Goal: Transaction & Acquisition: Purchase product/service

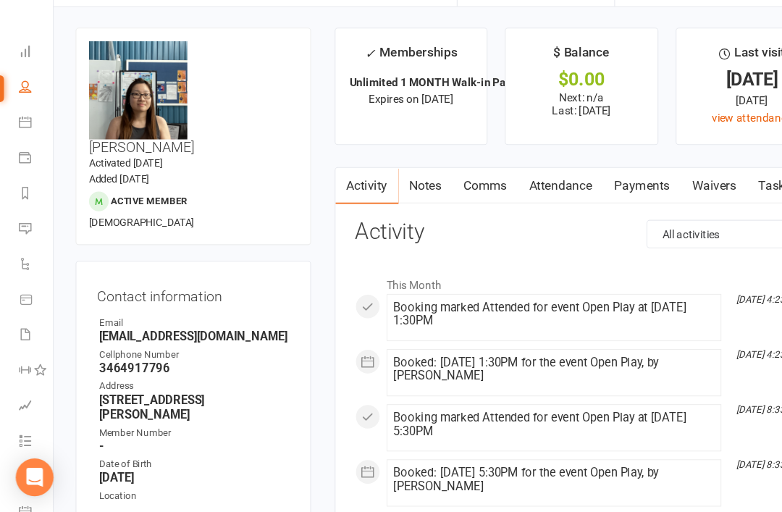
scroll to position [1, 1]
click at [19, 72] on link "Dashboard" at bounding box center [33, 88] width 33 height 33
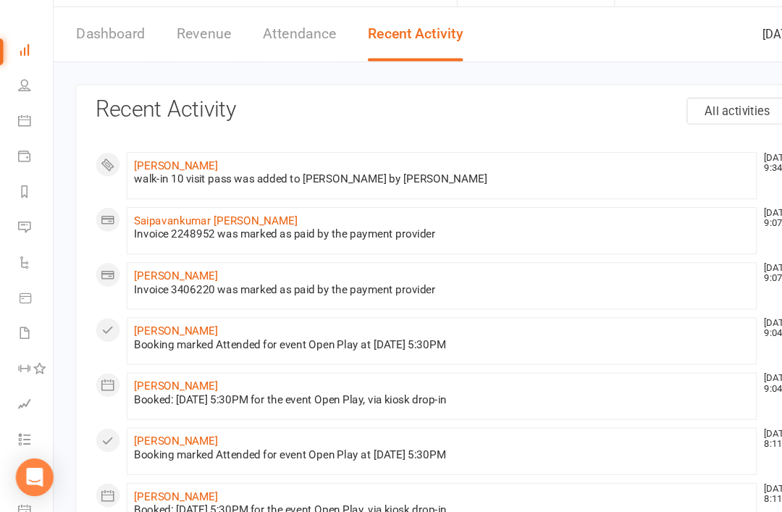
click at [9, 170] on li "Payments" at bounding box center [23, 186] width 49 height 33
click at [22, 235] on link "Messages" at bounding box center [33, 251] width 33 height 33
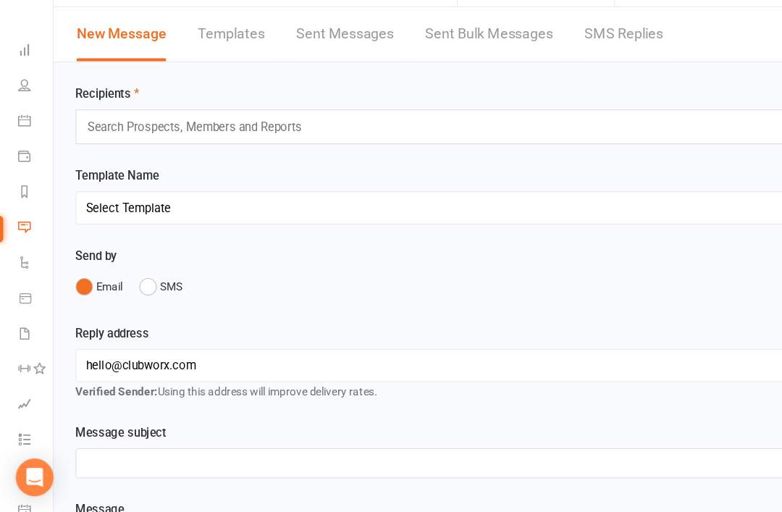
click at [11, 301] on li "Product Sales" at bounding box center [23, 317] width 49 height 33
click at [8, 235] on li "Messages" at bounding box center [23, 251] width 49 height 33
click at [17, 212] on icon at bounding box center [23, 218] width 12 height 12
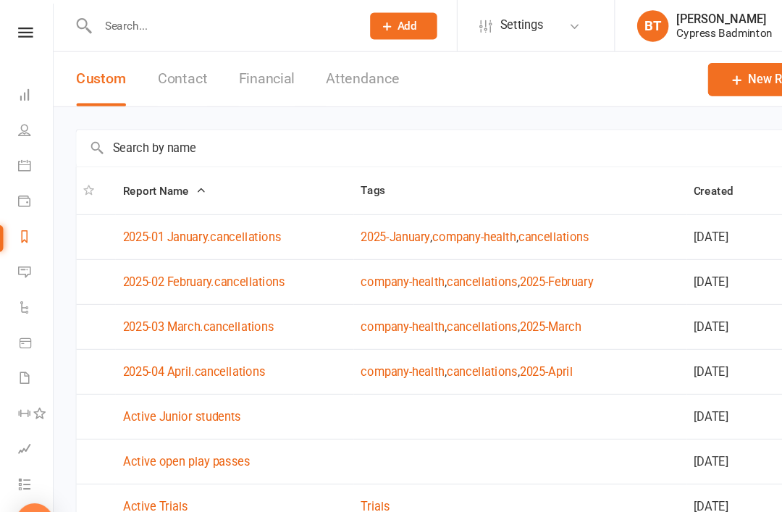
click at [27, 187] on icon at bounding box center [23, 185] width 12 height 12
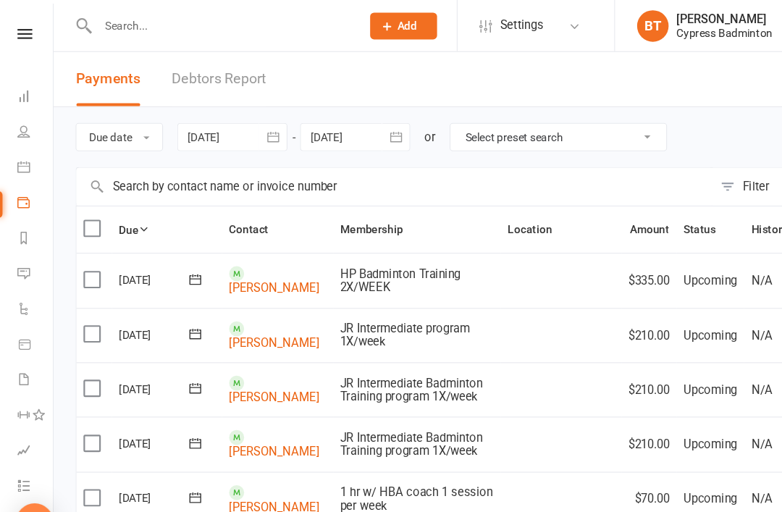
scroll to position [0, 1]
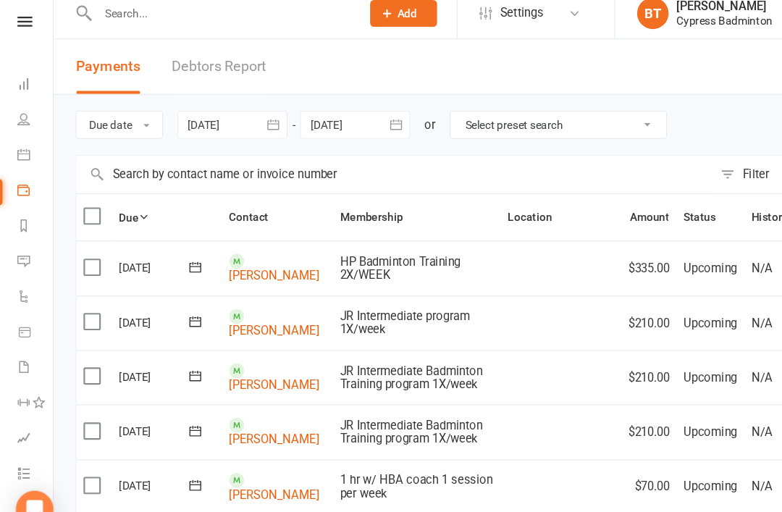
click at [20, 27] on icon at bounding box center [23, 31] width 14 height 9
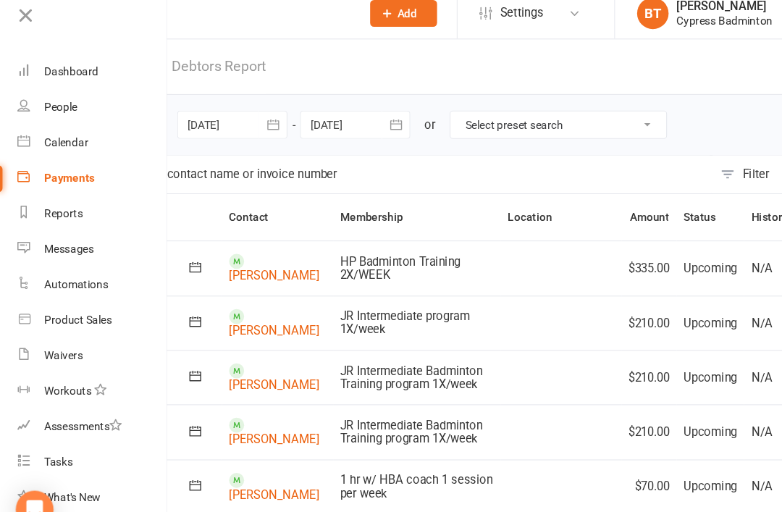
click at [64, 290] on link "Product Sales" at bounding box center [84, 306] width 137 height 33
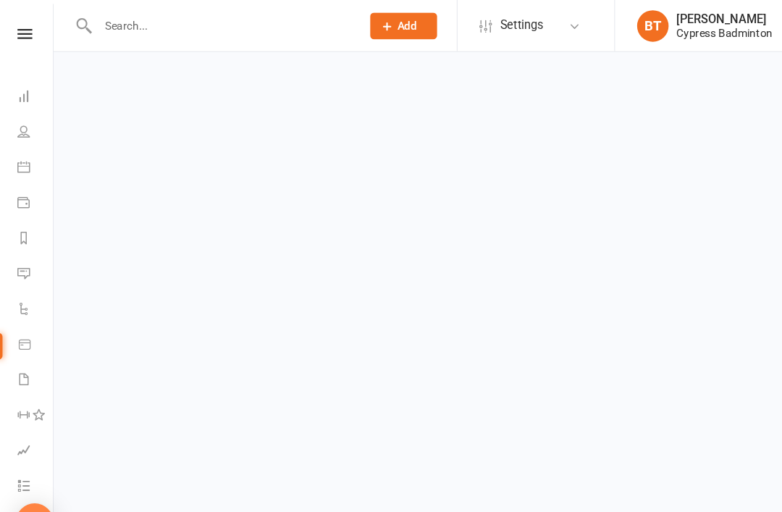
select select "100"
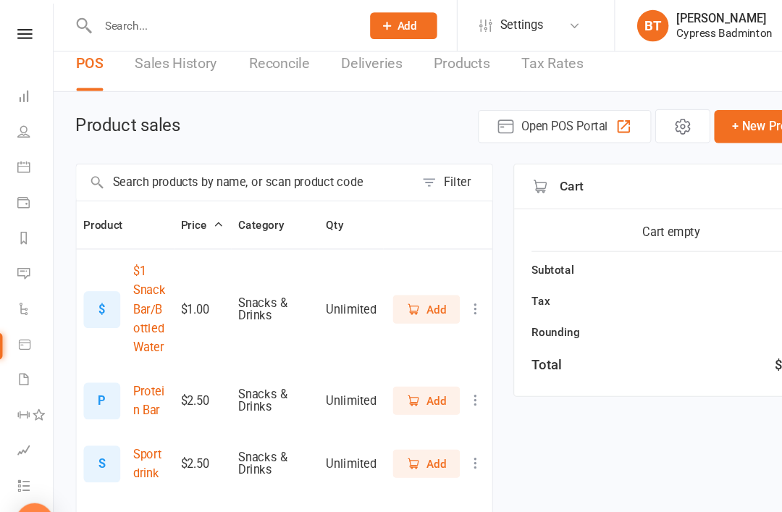
scroll to position [6, 0]
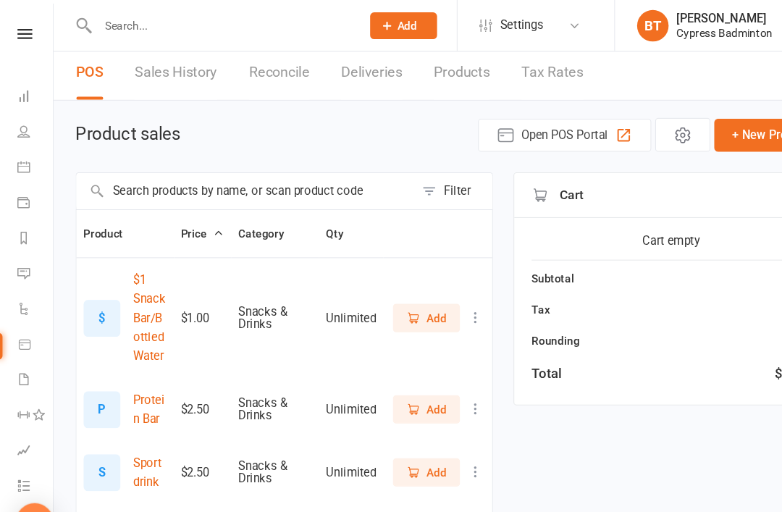
click at [156, 68] on link "Sales History" at bounding box center [162, 67] width 76 height 50
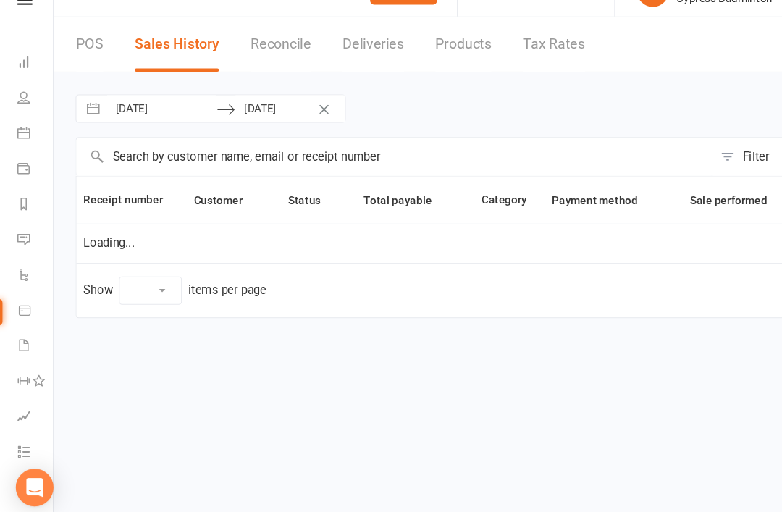
select select "100"
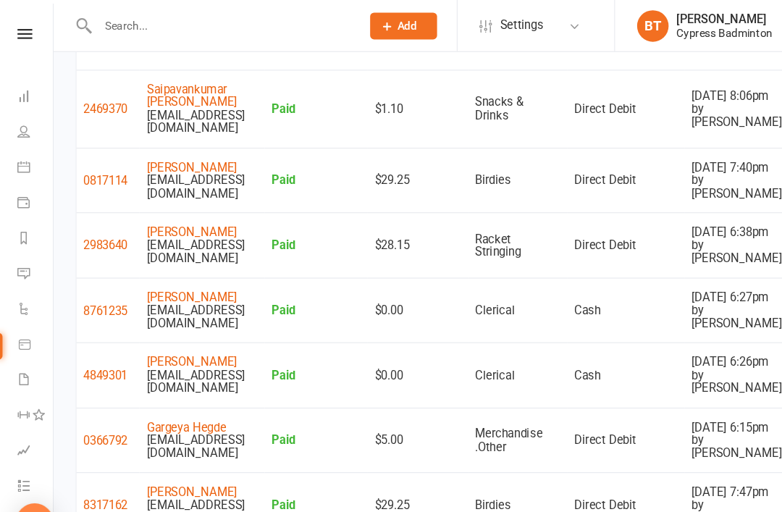
click at [127, 27] on input "text" at bounding box center [203, 24] width 236 height 20
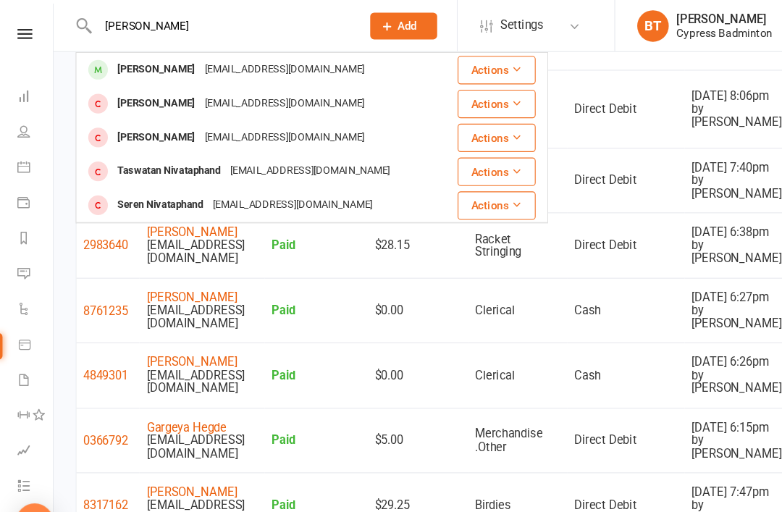
type input "[PERSON_NAME]"
click at [180, 64] on div "[PERSON_NAME]" at bounding box center [144, 64] width 80 height 21
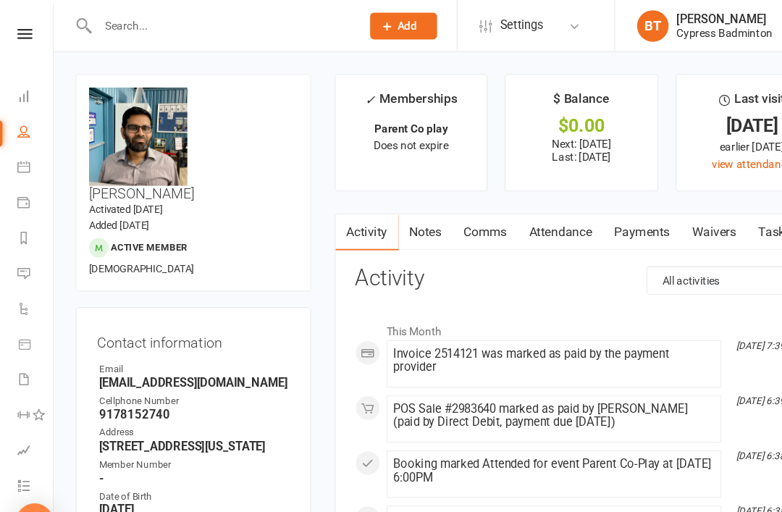
click at [587, 214] on link "Payments" at bounding box center [591, 213] width 72 height 33
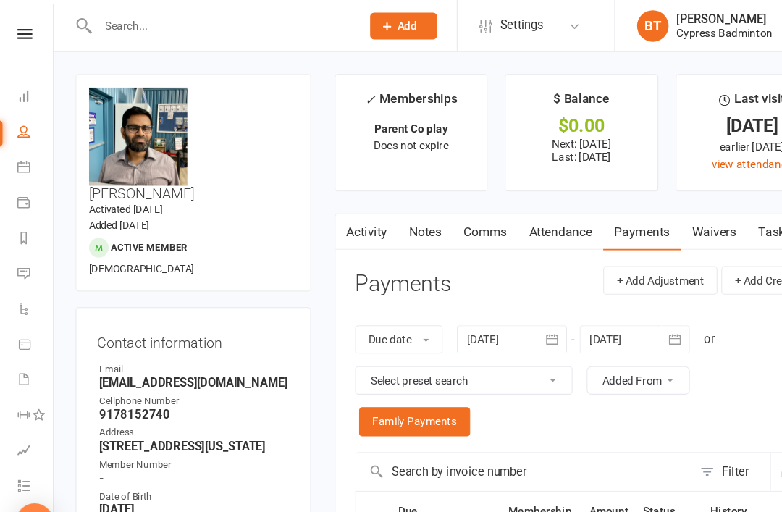
click at [138, 28] on input "text" at bounding box center [203, 24] width 236 height 20
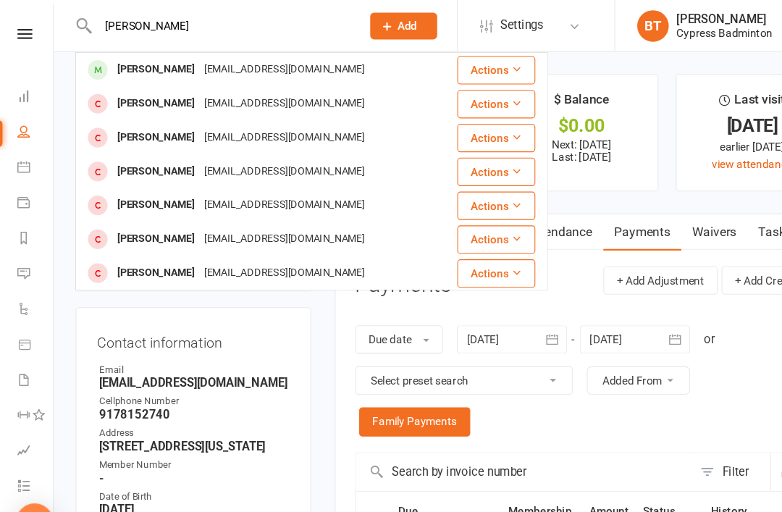
type input "[PERSON_NAME]"
click at [181, 70] on div "[PERSON_NAME]" at bounding box center [144, 64] width 80 height 21
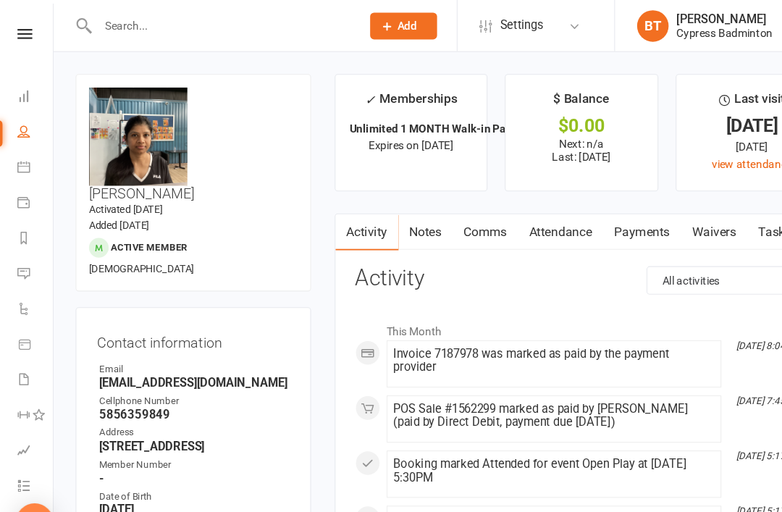
click at [593, 213] on link "Payments" at bounding box center [591, 213] width 72 height 33
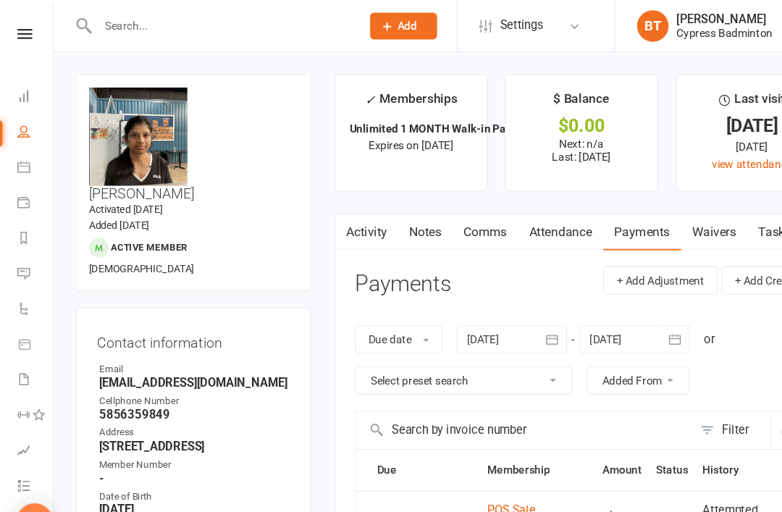
click at [268, 31] on input "text" at bounding box center [203, 24] width 236 height 20
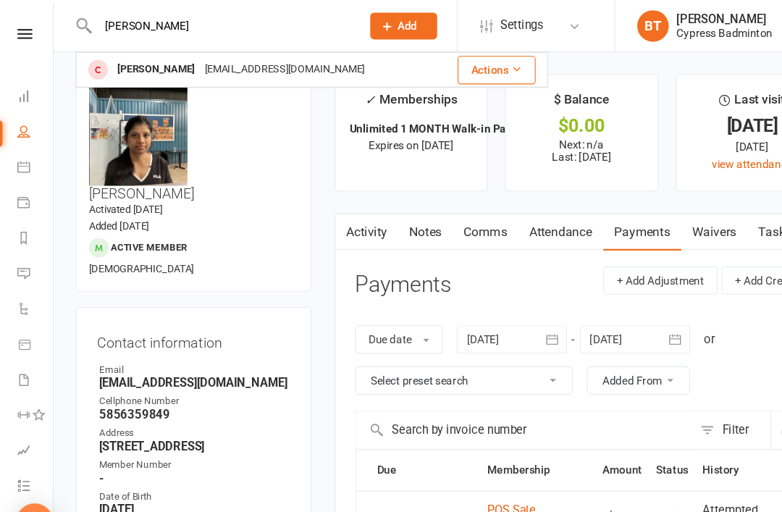
type input "[PERSON_NAME]"
click at [183, 62] on div "[PERSON_NAME]" at bounding box center [144, 64] width 80 height 21
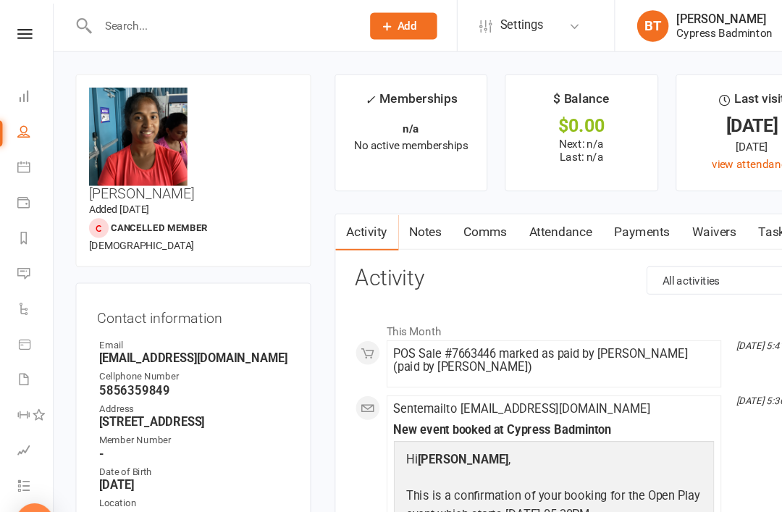
click at [590, 213] on link "Payments" at bounding box center [591, 213] width 72 height 33
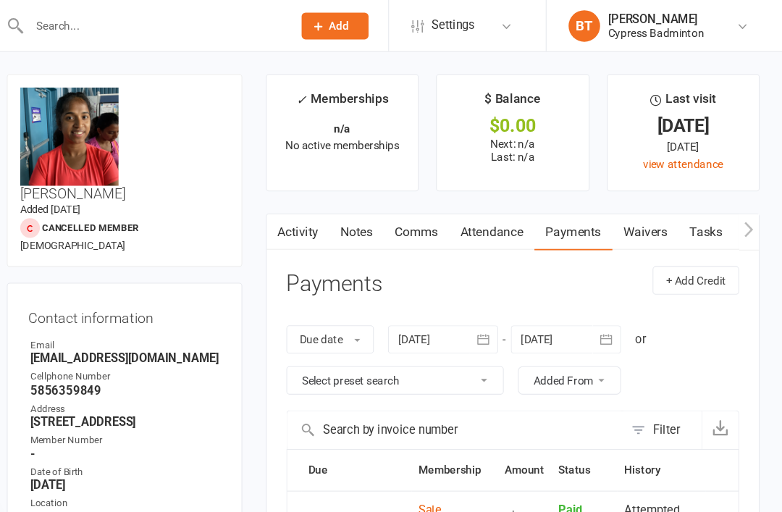
click at [85, 30] on input "text" at bounding box center [203, 24] width 236 height 20
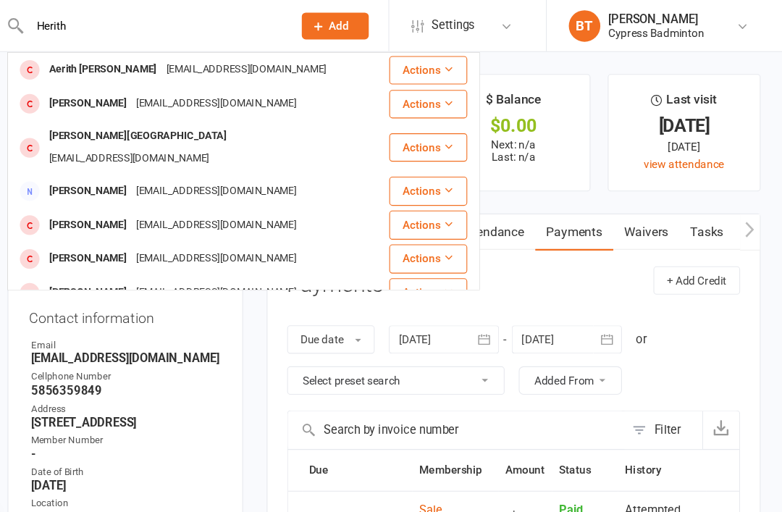
type input "Herith"
click at [104, 227] on div "[PERSON_NAME]" at bounding box center [144, 237] width 80 height 21
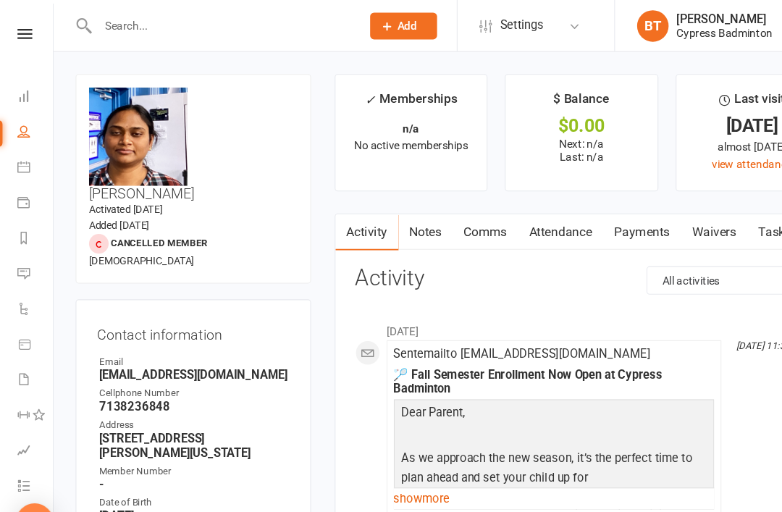
click at [130, 20] on input "text" at bounding box center [203, 24] width 236 height 20
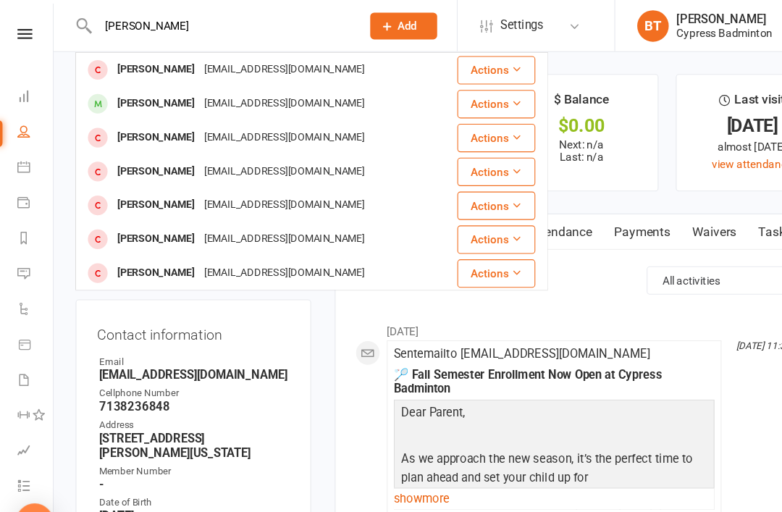
type input "[PERSON_NAME]"
click at [170, 96] on div "[PERSON_NAME]" at bounding box center [144, 95] width 80 height 21
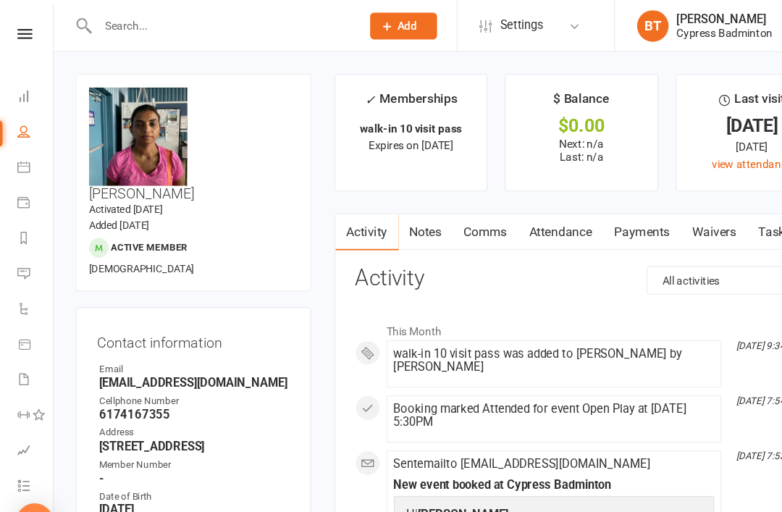
click at [590, 208] on link "Payments" at bounding box center [591, 213] width 72 height 33
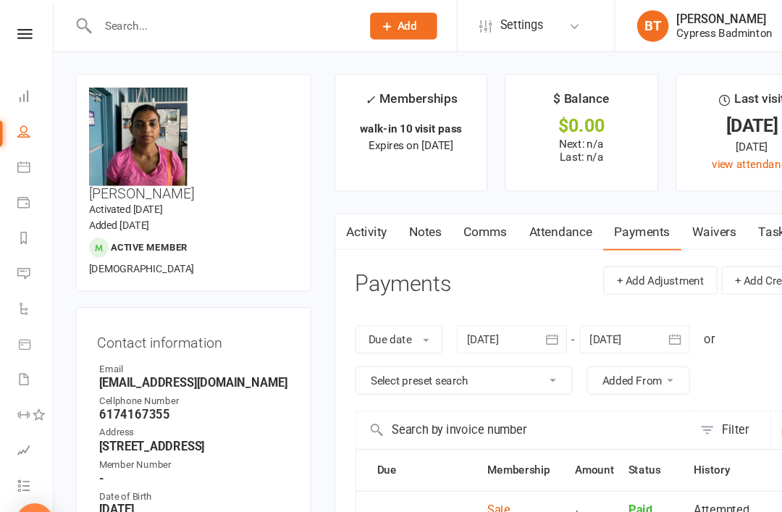
click at [24, 227] on link "Reports" at bounding box center [32, 220] width 33 height 33
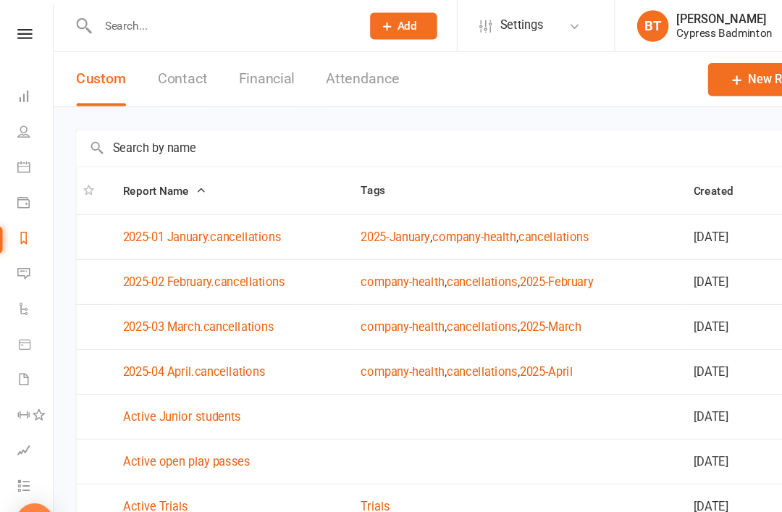
click at [260, 72] on button "Financial" at bounding box center [244, 73] width 51 height 50
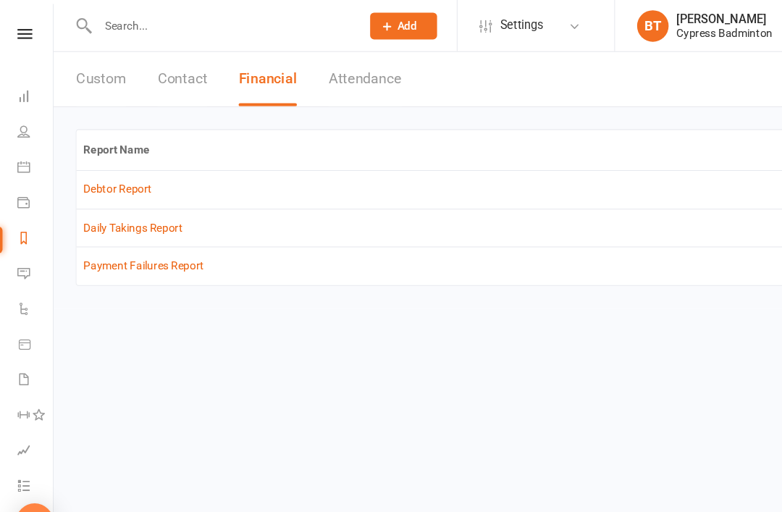
click at [107, 172] on link "Debtor Report" at bounding box center [108, 174] width 63 height 12
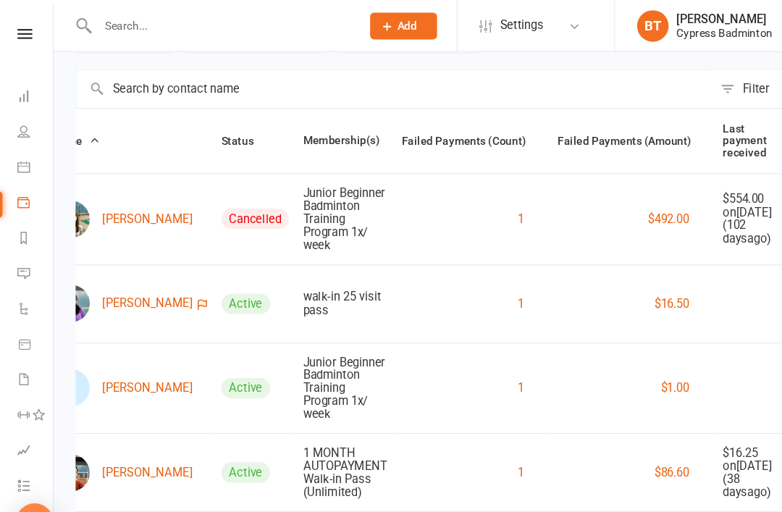
scroll to position [0, 55]
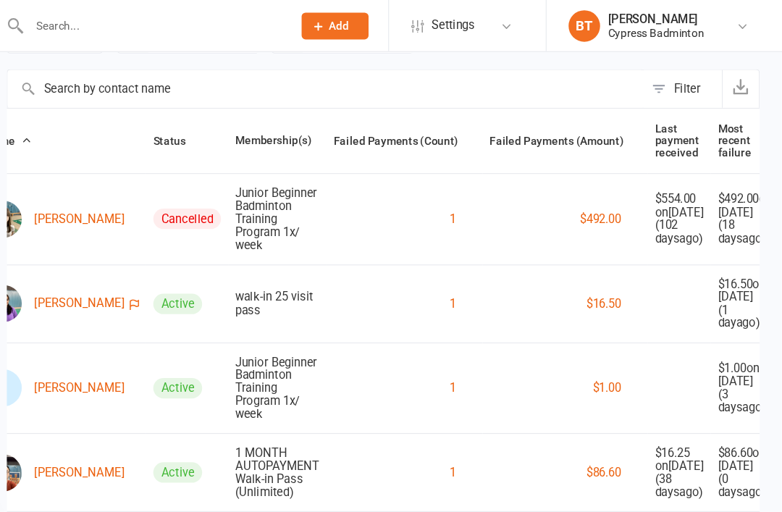
click at [782, 194] on icon at bounding box center [795, 201] width 14 height 14
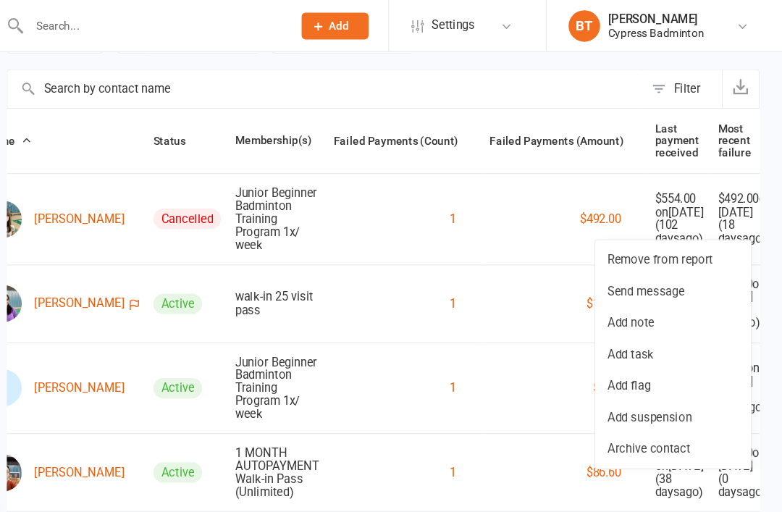
click at [617, 225] on link "Remove from report" at bounding box center [682, 239] width 143 height 29
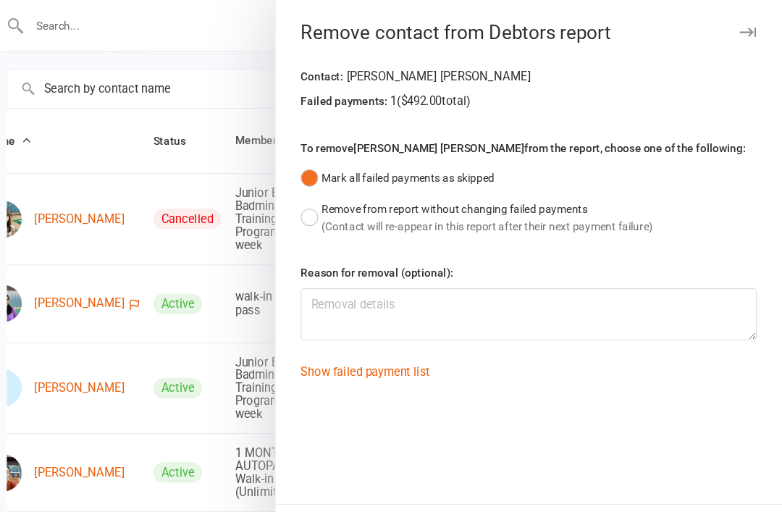
click at [630, 482] on button "Remove from report" at bounding box center [697, 488] width 135 height 26
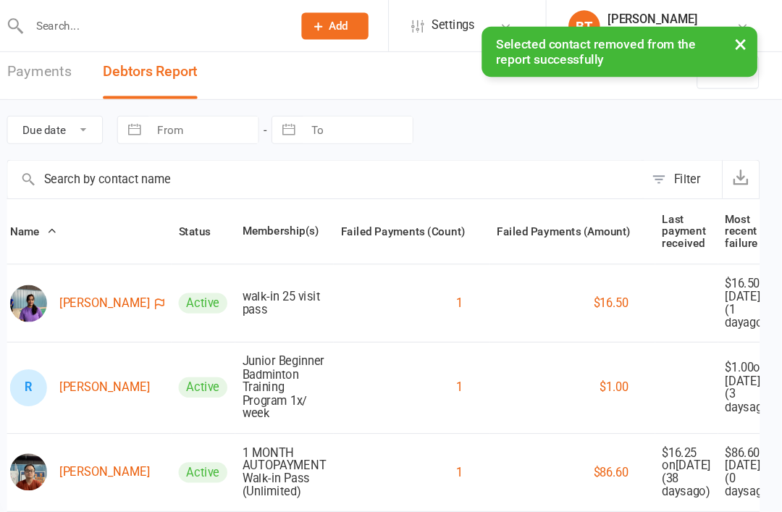
scroll to position [127, 282]
click at [782, 348] on button at bounding box center [795, 356] width 17 height 17
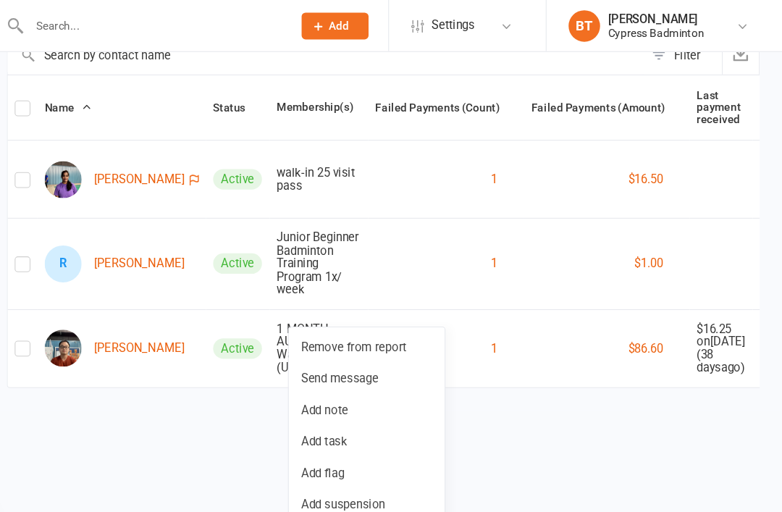
scroll to position [0, 0]
click at [329, 314] on link "Remove from report" at bounding box center [400, 319] width 143 height 29
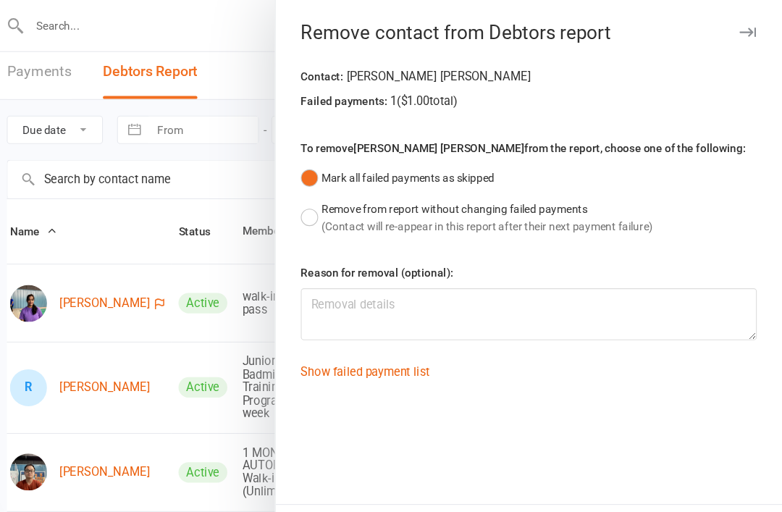
click at [653, 489] on button "Remove from report" at bounding box center [697, 488] width 135 height 26
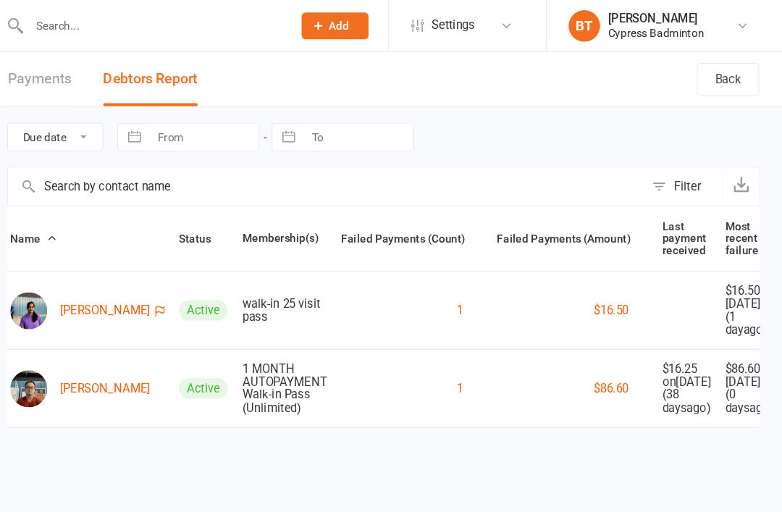
scroll to position [0, 0]
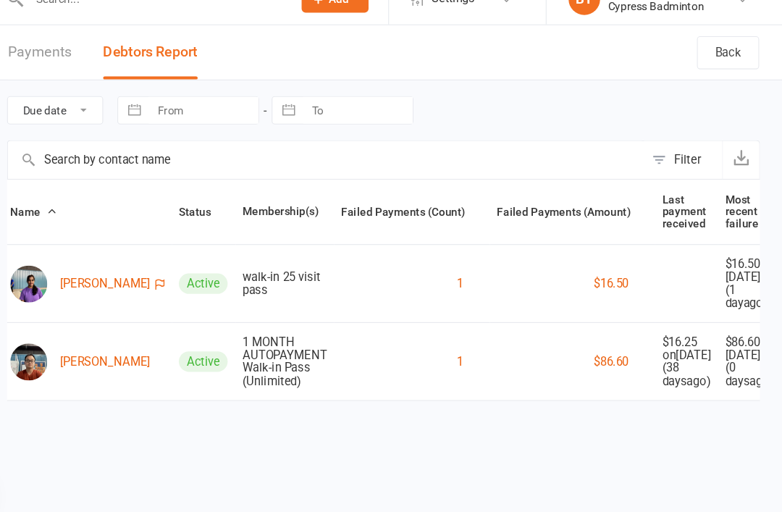
click at [75, 375] on link "[PERSON_NAME]" at bounding box center [136, 357] width 129 height 34
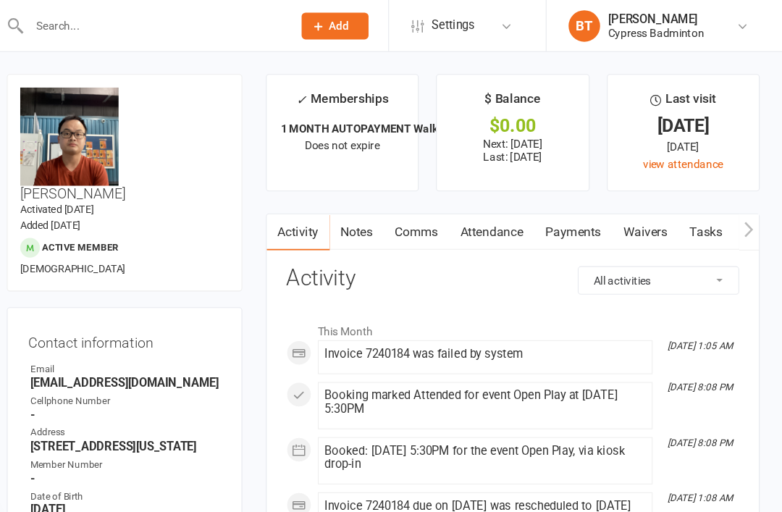
click at [555, 211] on link "Payments" at bounding box center [591, 213] width 72 height 33
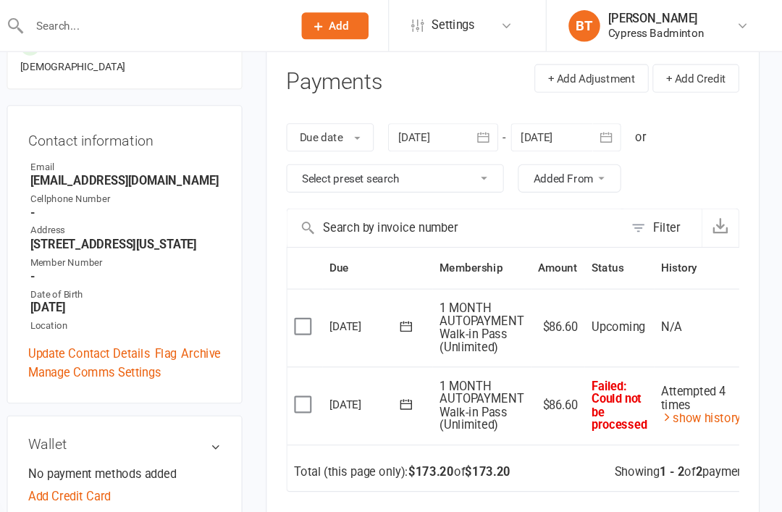
scroll to position [177, 0]
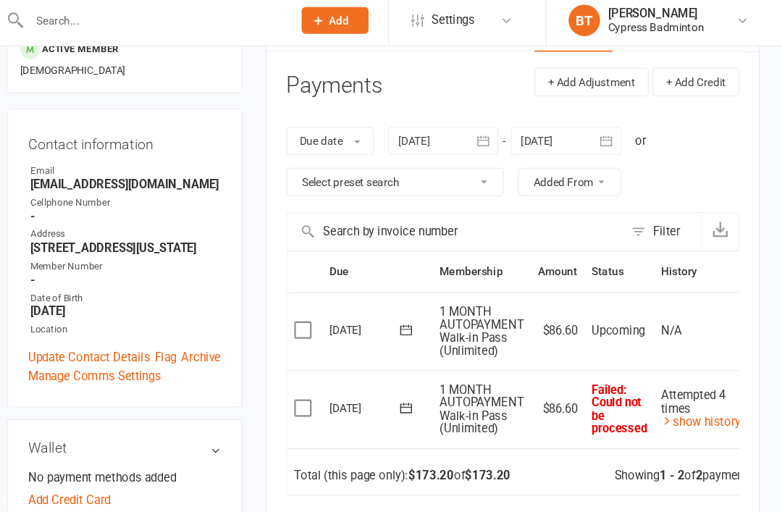
click at [495, 128] on button "button" at bounding box center [508, 135] width 26 height 26
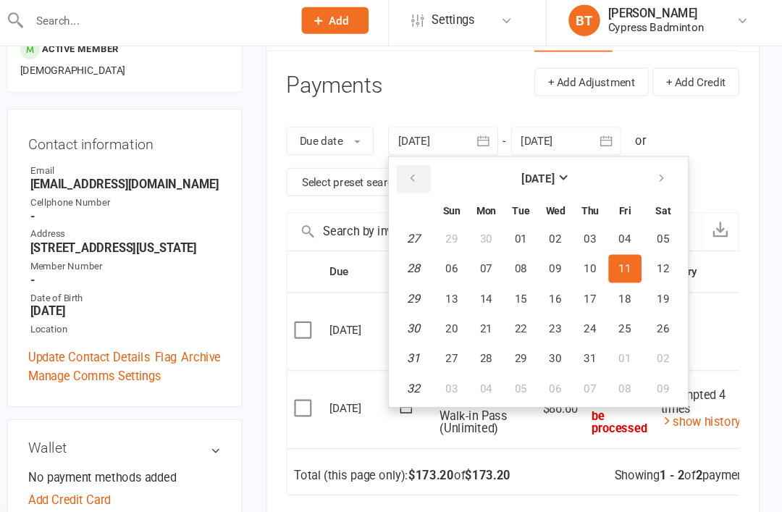
click at [428, 156] on button "button" at bounding box center [443, 169] width 31 height 26
click at [464, 225] on button "27" at bounding box center [479, 225] width 30 height 26
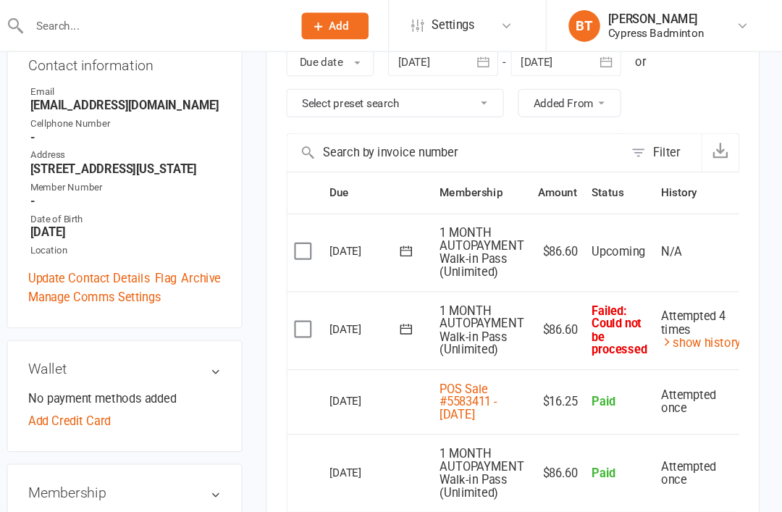
scroll to position [255, 0]
click at [196, 333] on h3 "Wallet" at bounding box center [177, 340] width 177 height 14
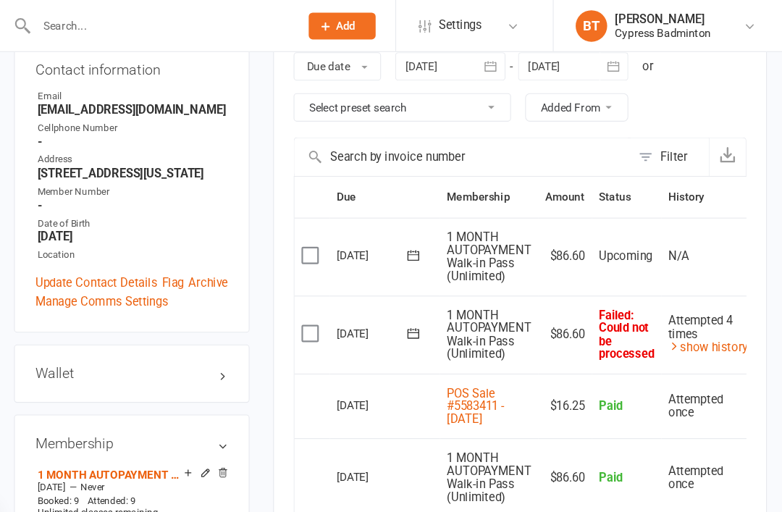
click at [203, 336] on h3 "Wallet" at bounding box center [177, 343] width 177 height 14
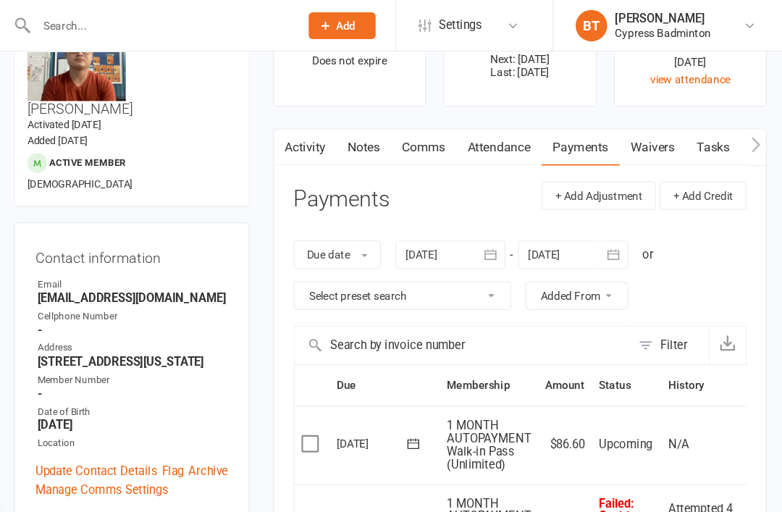
scroll to position [74, 0]
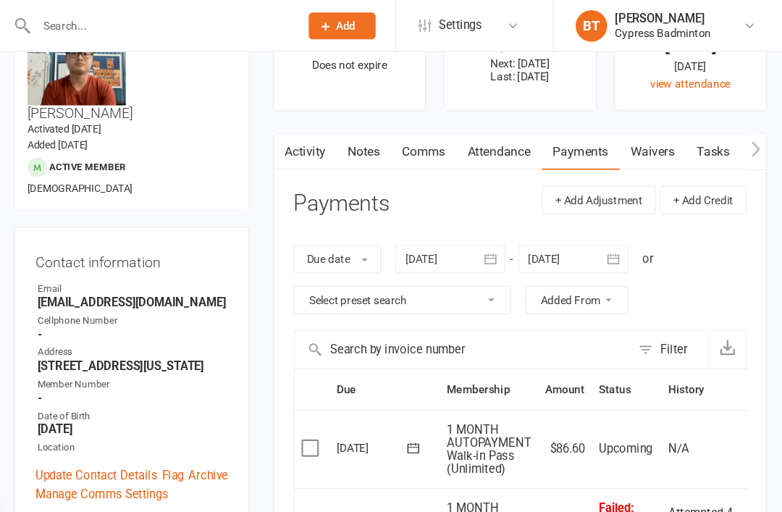
click at [309, 125] on link "Activity" at bounding box center [338, 139] width 58 height 33
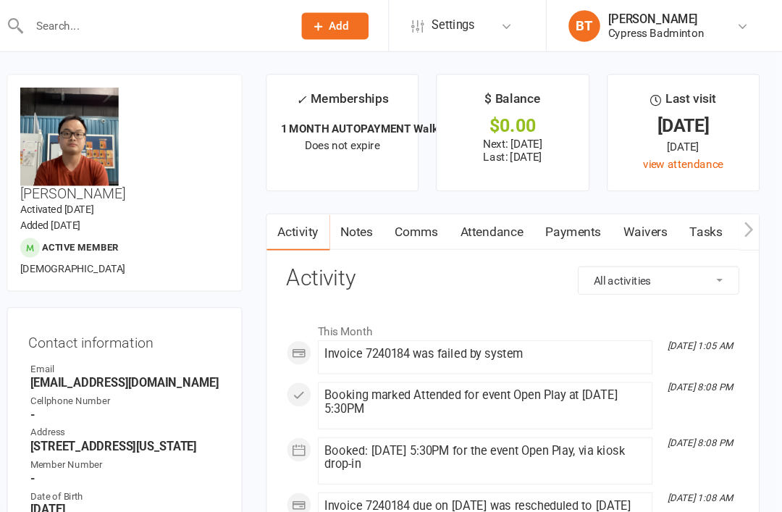
click at [555, 222] on link "Payments" at bounding box center [591, 213] width 72 height 33
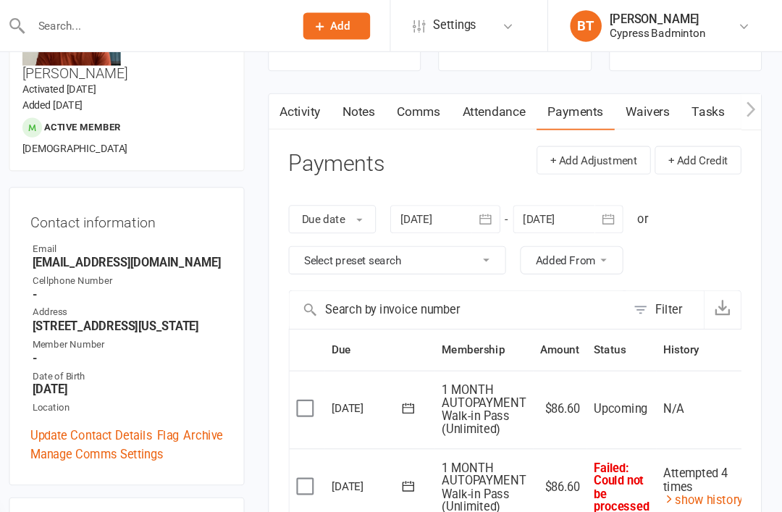
scroll to position [111, 0]
click at [501, 201] on icon "button" at bounding box center [508, 201] width 14 height 14
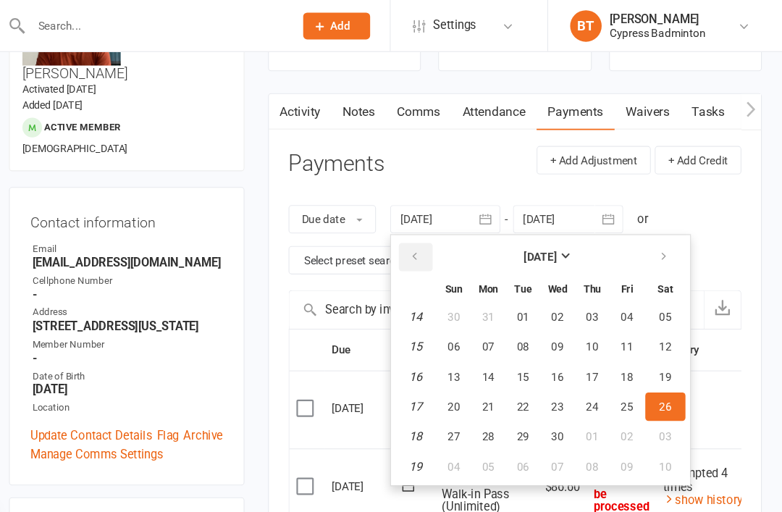
click at [428, 223] on button "button" at bounding box center [443, 236] width 31 height 26
click at [438, 233] on icon "button" at bounding box center [443, 236] width 10 height 12
click at [473, 400] on span "23" at bounding box center [479, 402] width 12 height 12
type input "[DATE]"
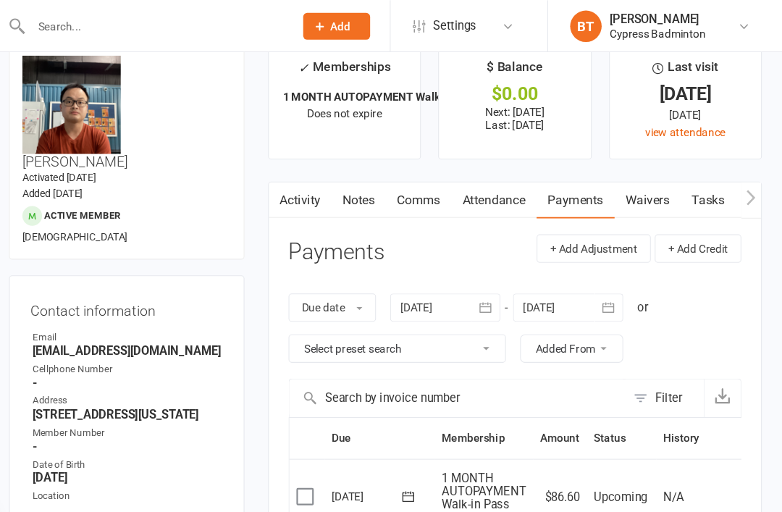
scroll to position [0, 0]
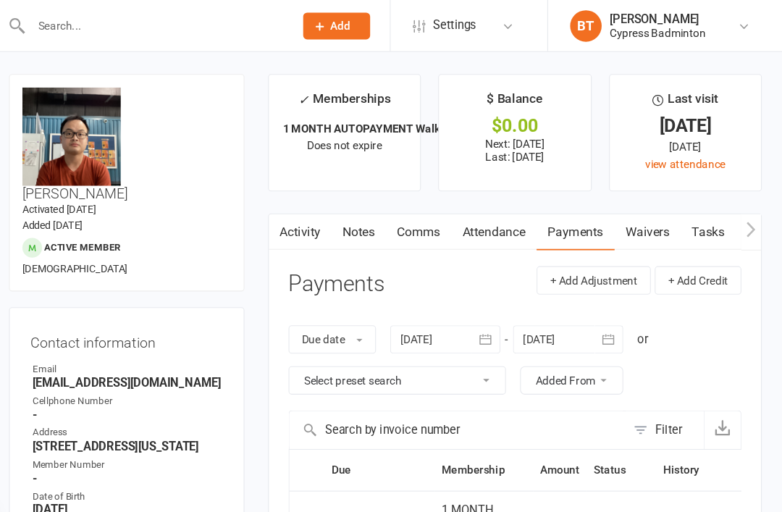
click at [627, 198] on link "Waivers" at bounding box center [657, 213] width 61 height 33
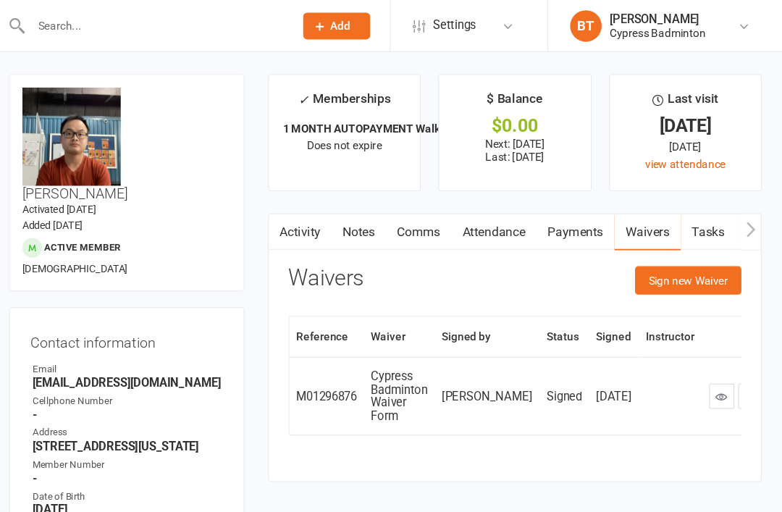
click at [555, 211] on link "Payments" at bounding box center [591, 213] width 72 height 33
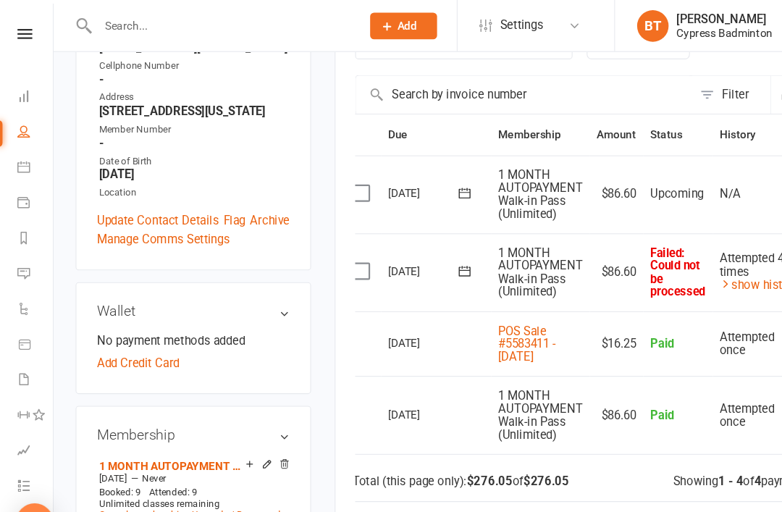
scroll to position [327, 0]
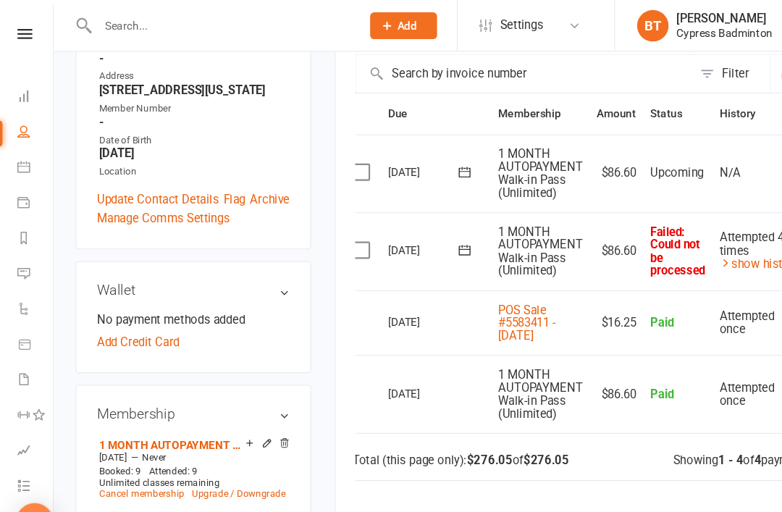
click at [265, 260] on h3 "Wallet" at bounding box center [177, 267] width 177 height 14
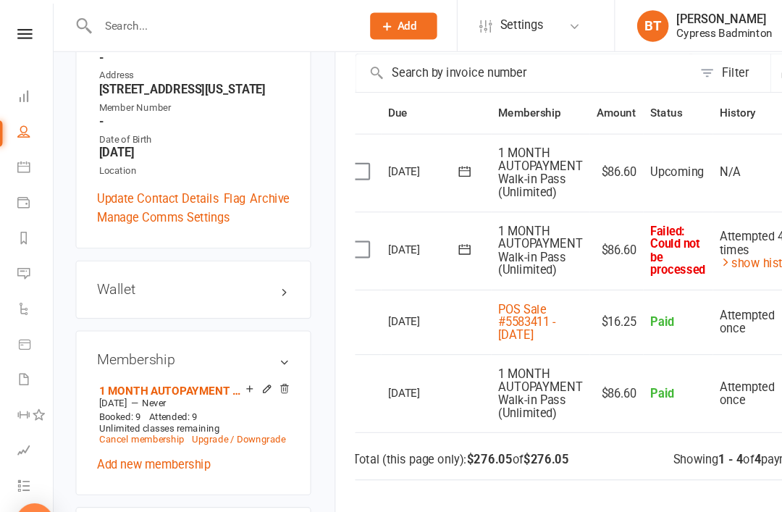
click at [265, 259] on h3 "Wallet" at bounding box center [177, 266] width 177 height 14
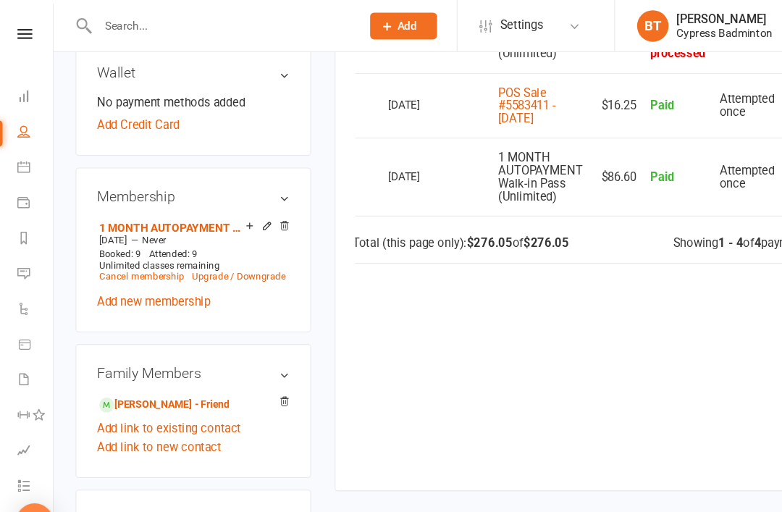
scroll to position [527, 0]
click at [175, 365] on link "[PERSON_NAME] - Friend" at bounding box center [151, 372] width 120 height 15
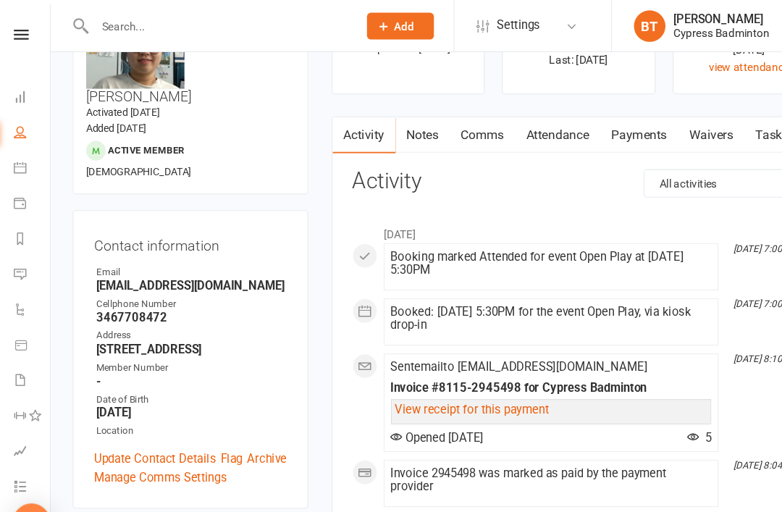
scroll to position [88, 0]
click at [609, 127] on link "Payments" at bounding box center [591, 125] width 72 height 33
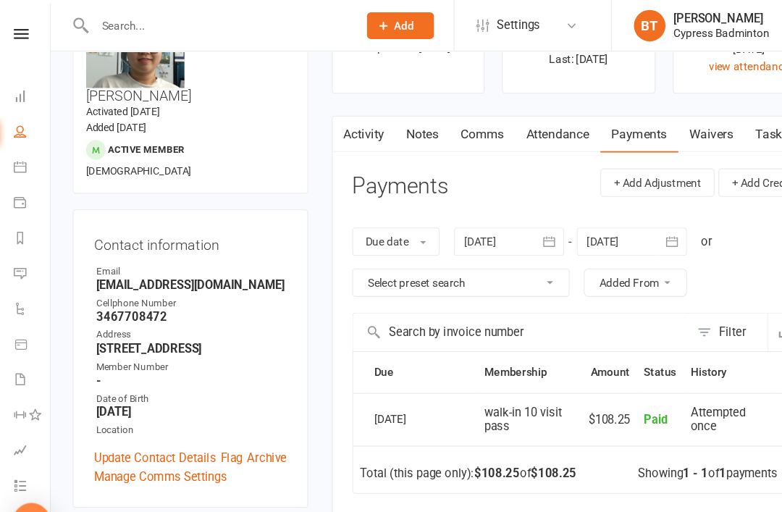
scroll to position [91, 0]
click at [507, 227] on button "button" at bounding box center [508, 222] width 26 height 26
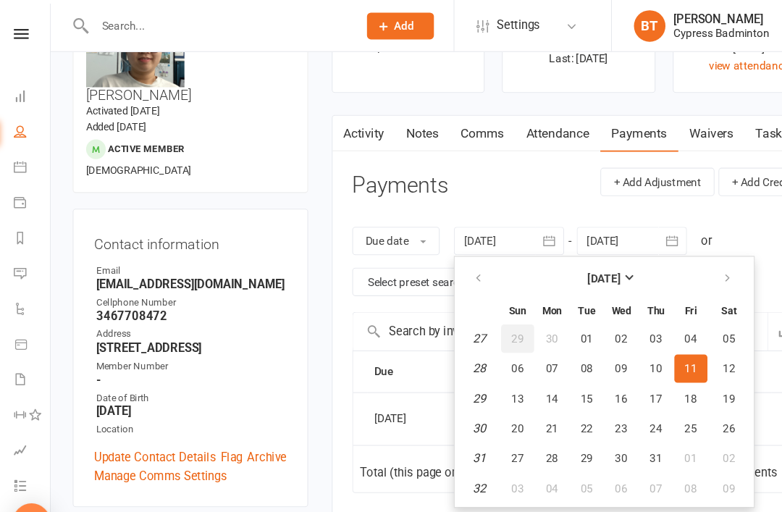
click at [471, 319] on button "29" at bounding box center [479, 311] width 30 height 26
type input "[DATE]"
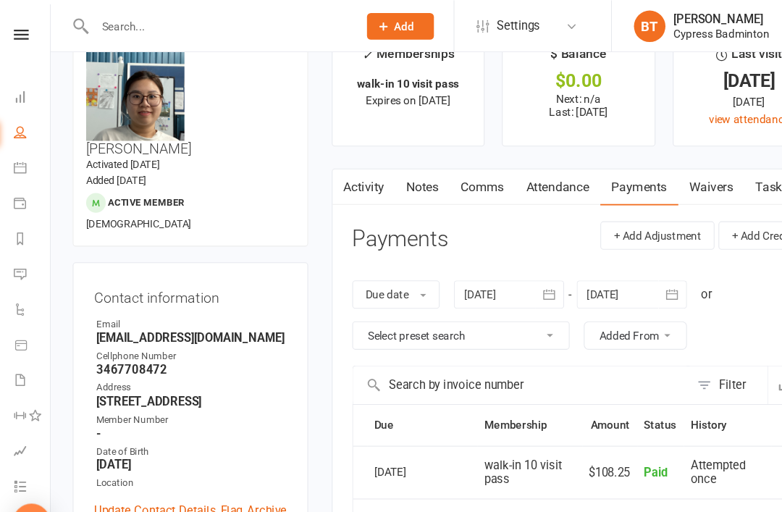
scroll to position [0, 0]
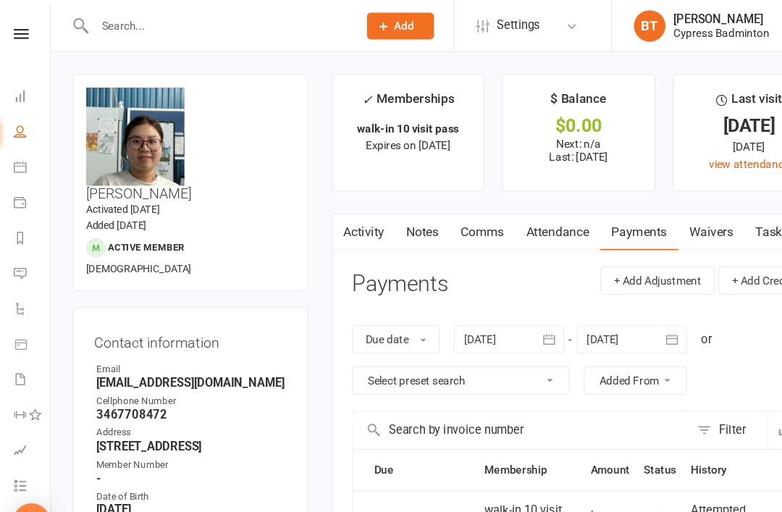
click at [25, 34] on icon at bounding box center [23, 31] width 14 height 9
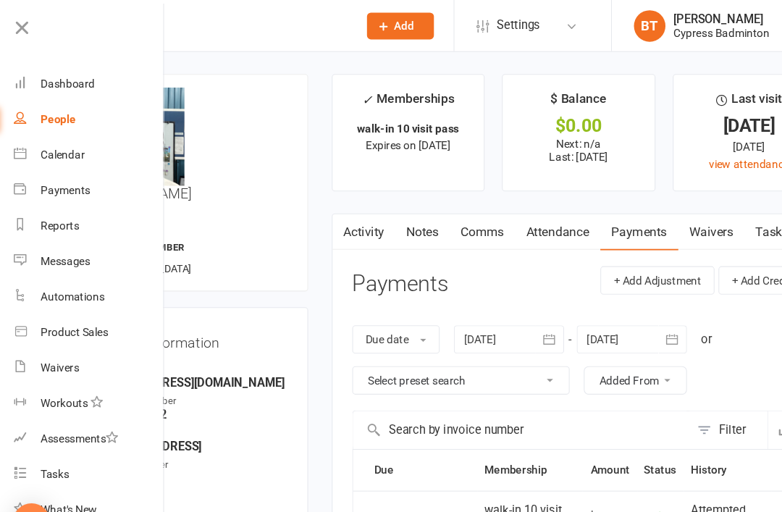
click at [102, 305] on link "Product Sales" at bounding box center [84, 306] width 137 height 33
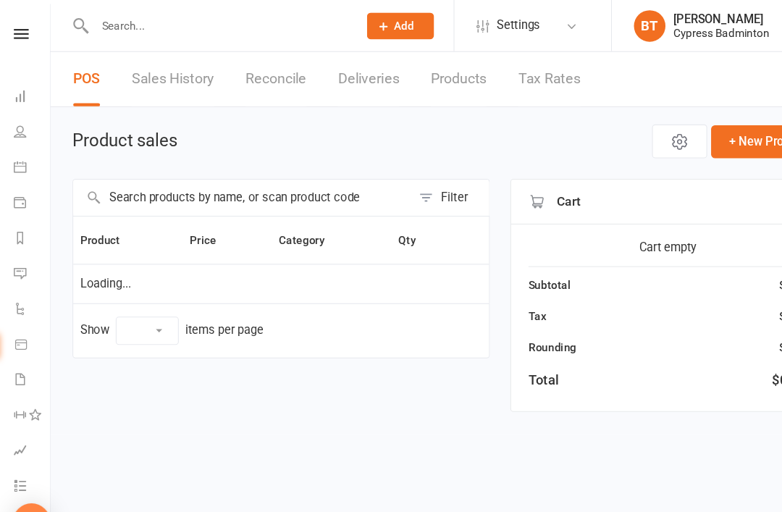
select select "100"
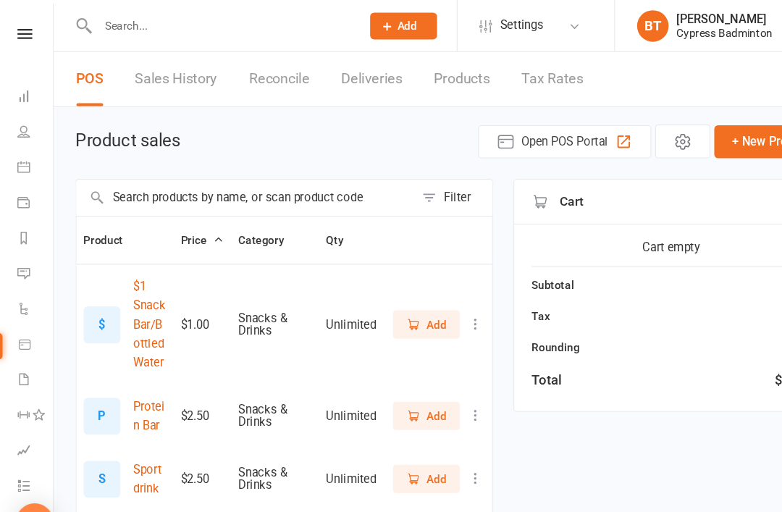
click at [424, 177] on div "Filter" at bounding box center [421, 181] width 25 height 17
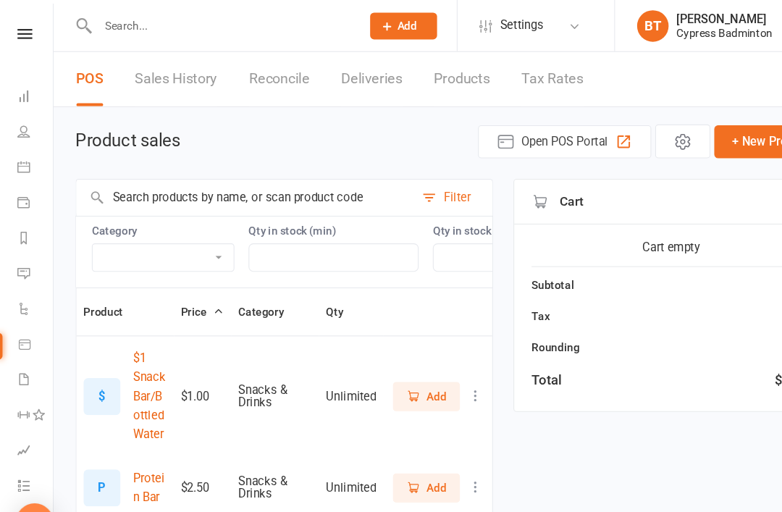
click at [114, 226] on select "Bag Birdies Clerical Merchandise .Other Merchandise Rackets Merchandise Shoes R…" at bounding box center [150, 237] width 130 height 25
select select "3532"
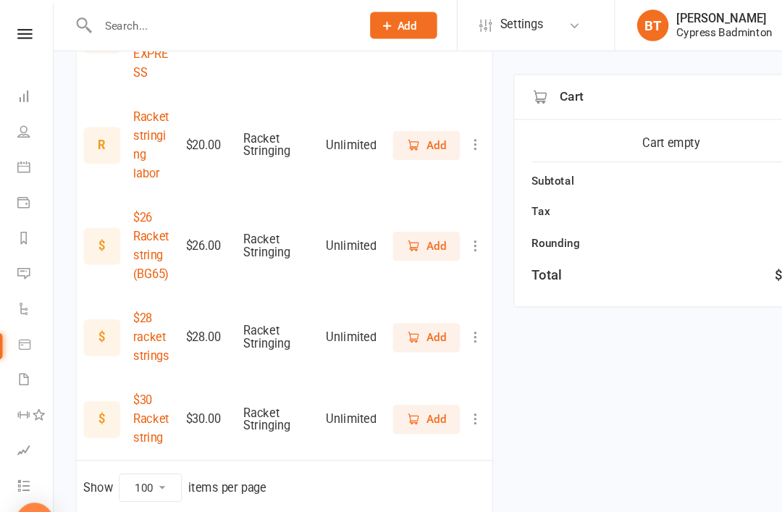
scroll to position [332, 0]
click at [417, 298] on button "Add" at bounding box center [392, 311] width 62 height 26
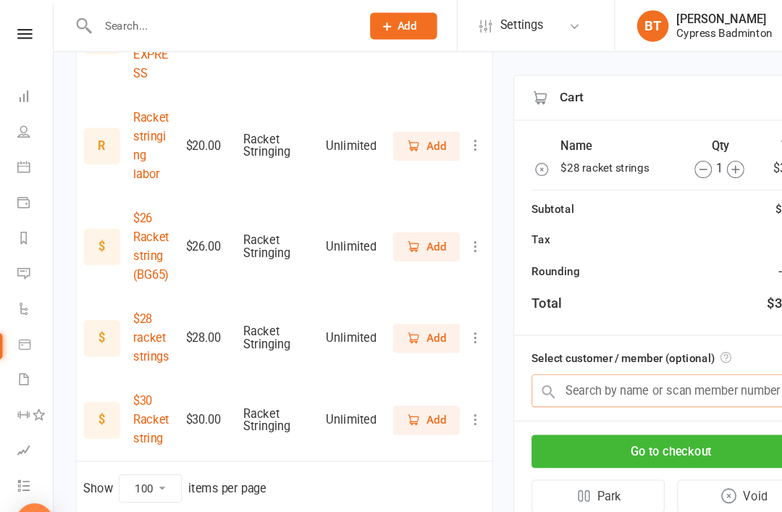
click at [687, 344] on input "text" at bounding box center [617, 359] width 256 height 30
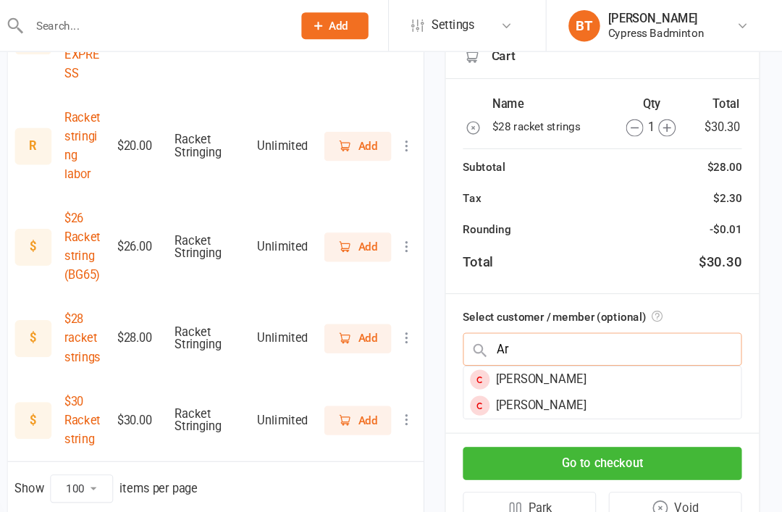
type input "A"
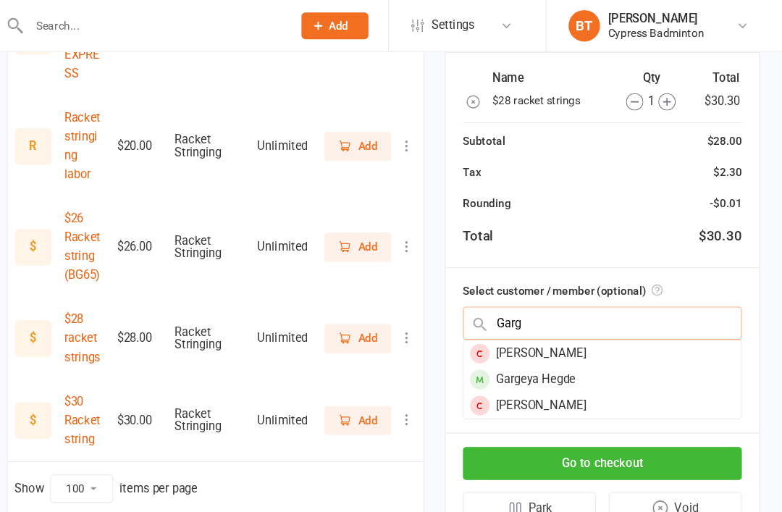
type input "Garg"
click at [521, 336] on div "Gargeya Hegde" at bounding box center [617, 348] width 255 height 24
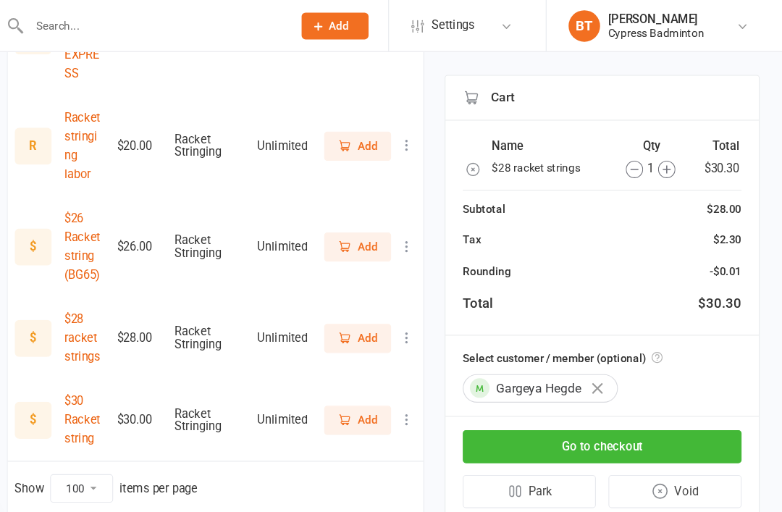
click at [669, 396] on button "Go to checkout" at bounding box center [617, 411] width 256 height 30
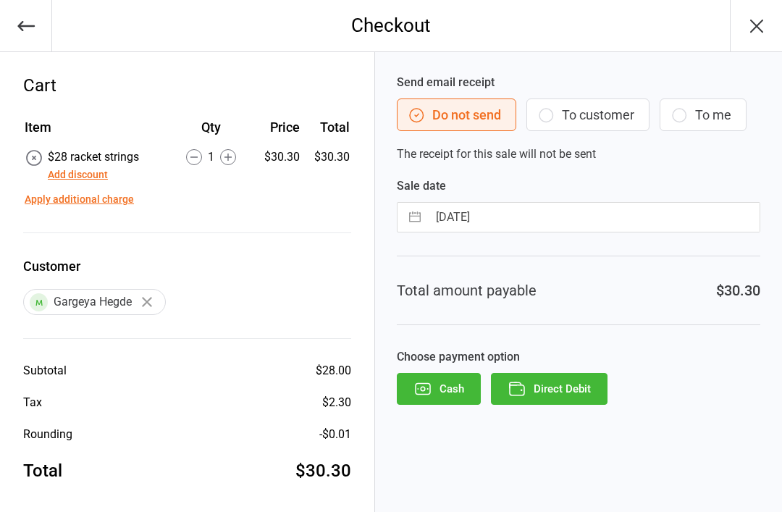
click at [597, 398] on button "Direct Debit" at bounding box center [549, 389] width 117 height 32
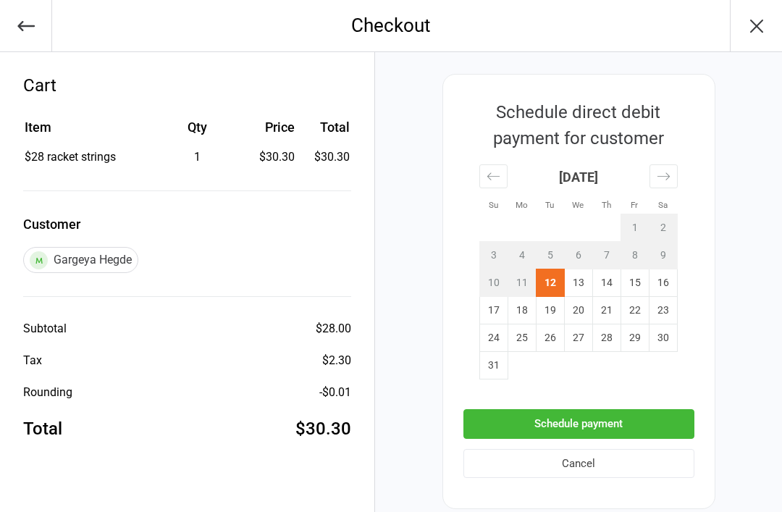
click at [678, 417] on button "Schedule payment" at bounding box center [579, 424] width 231 height 30
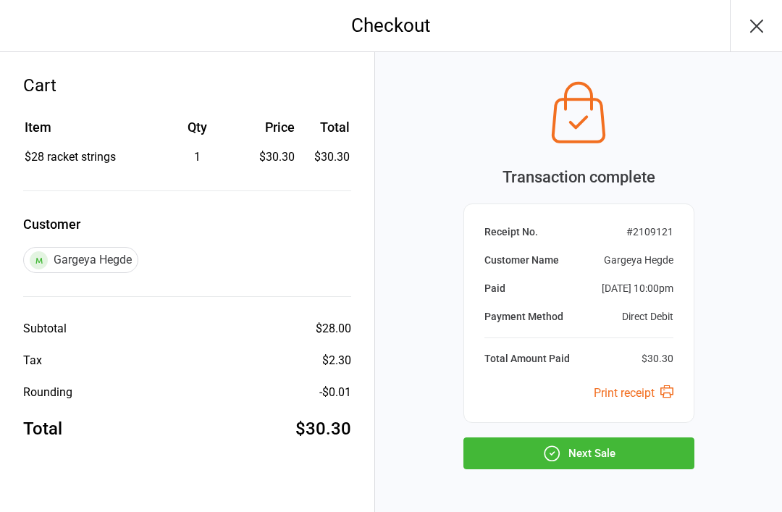
click at [680, 461] on button "Next Sale" at bounding box center [579, 454] width 231 height 32
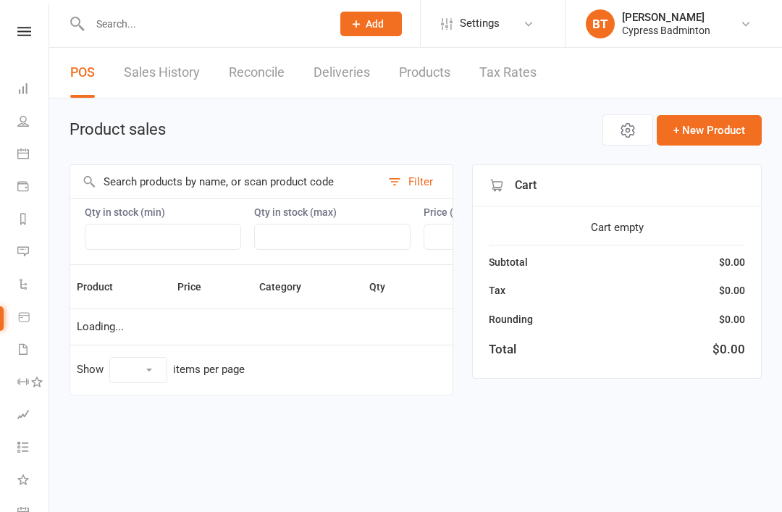
select select "100"
select select "3532"
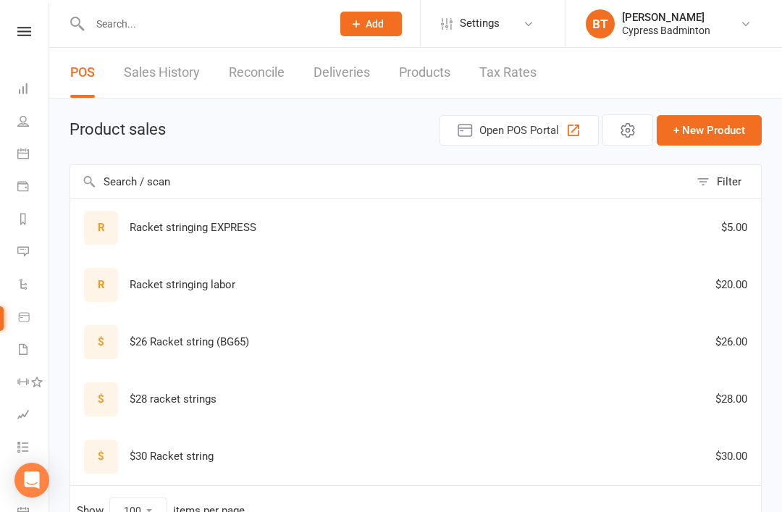
select select "3532"
